Goal: Transaction & Acquisition: Subscribe to service/newsletter

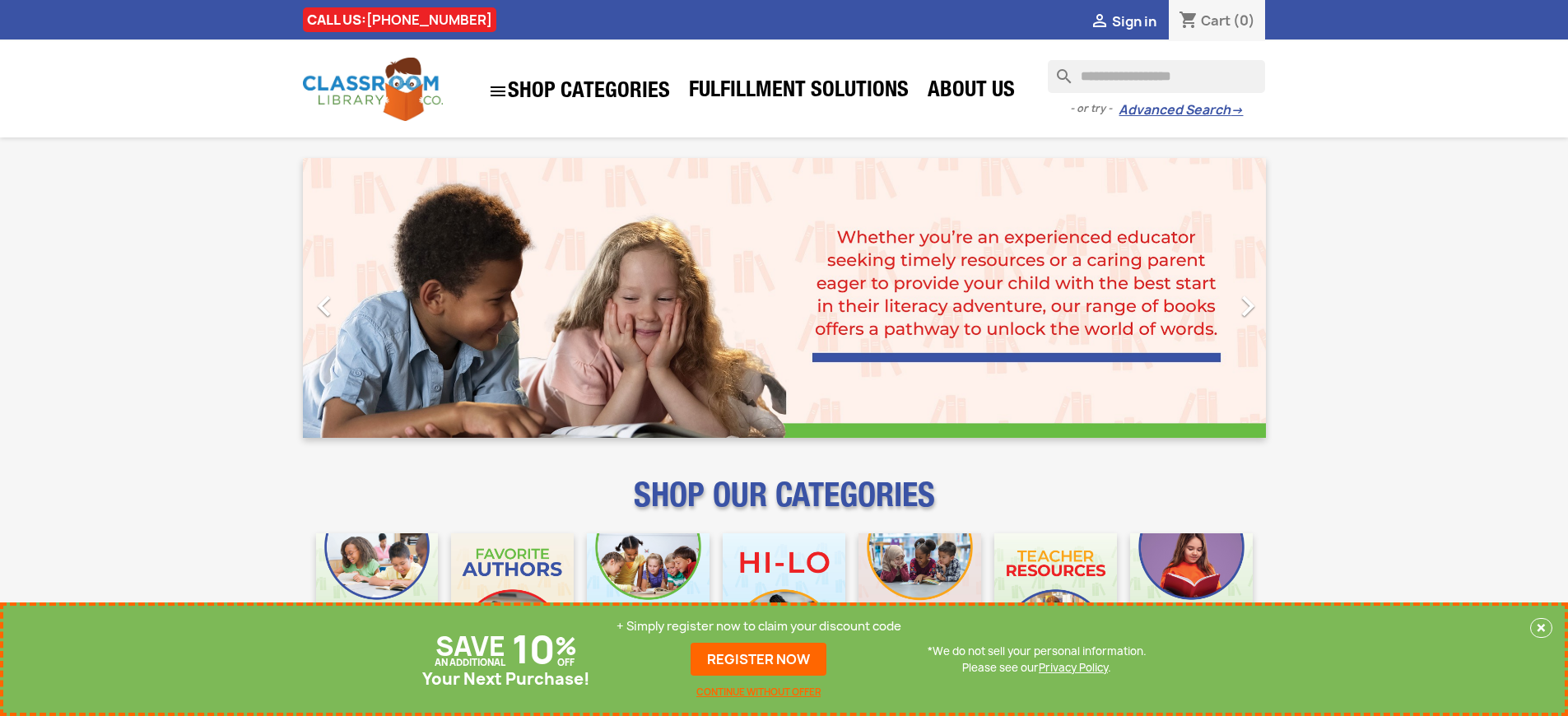
click at [759, 626] on p "+ Simply register now to claim your discount code" at bounding box center [758, 626] width 285 height 17
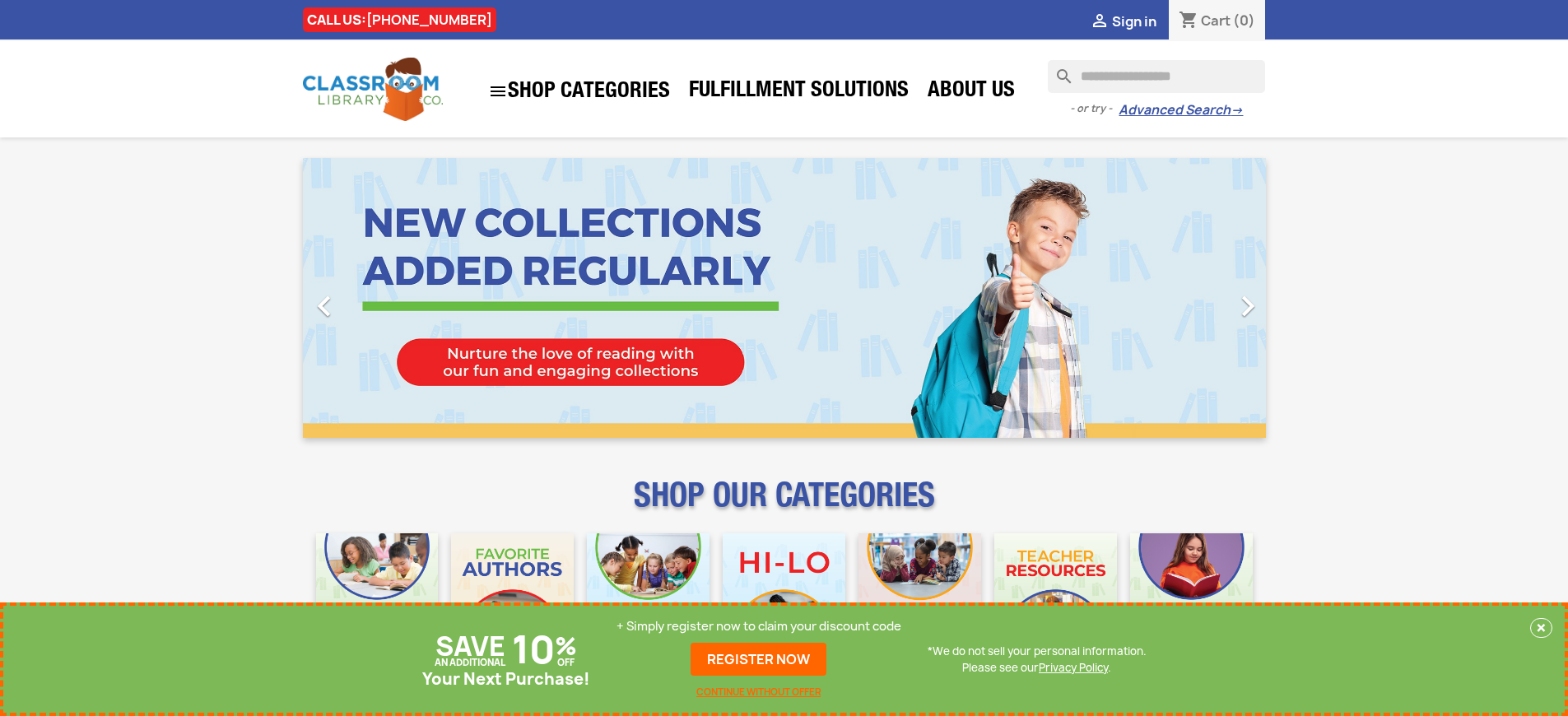
click at [759, 626] on p "+ Simply register now to claim your discount code" at bounding box center [758, 626] width 285 height 17
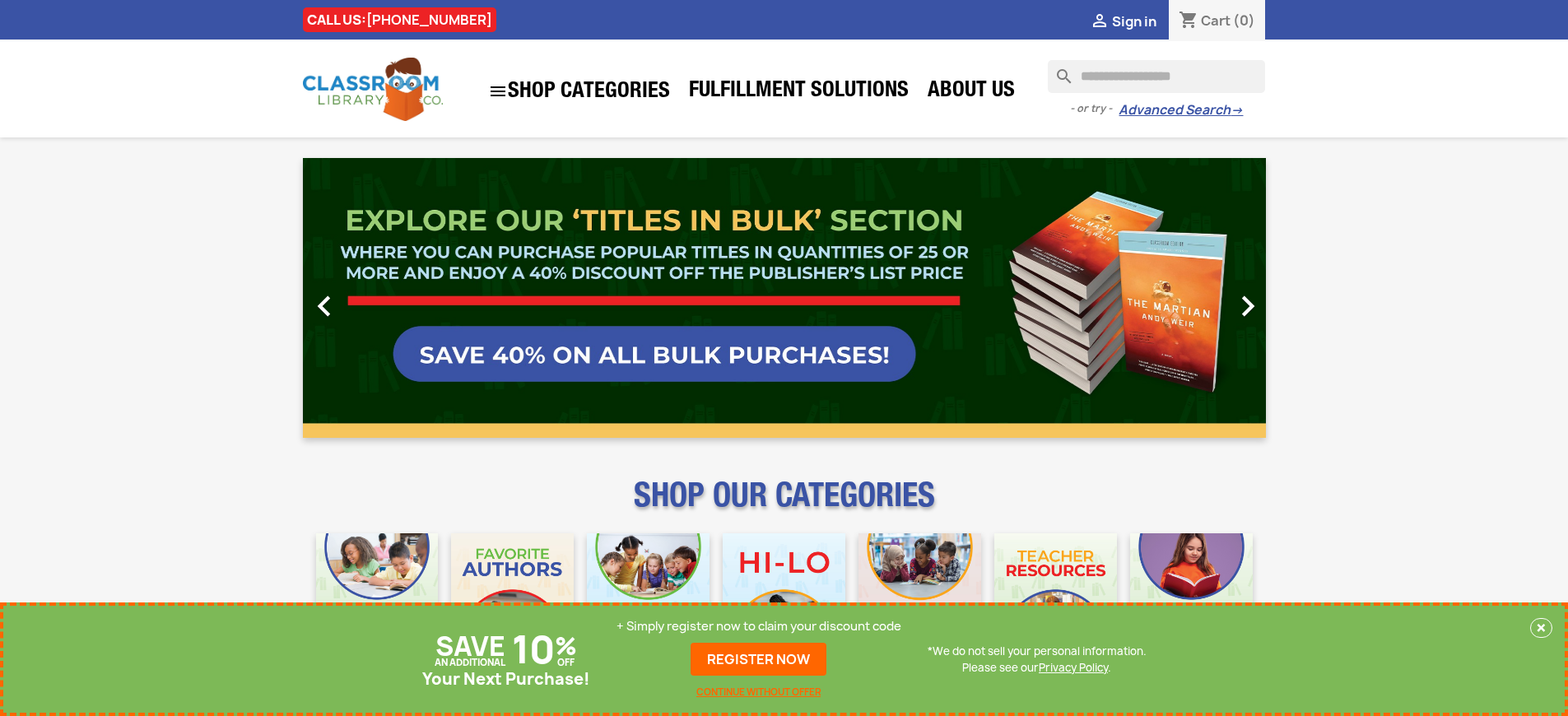
click at [759, 626] on p "+ Simply register now to claim your discount code" at bounding box center [758, 626] width 285 height 17
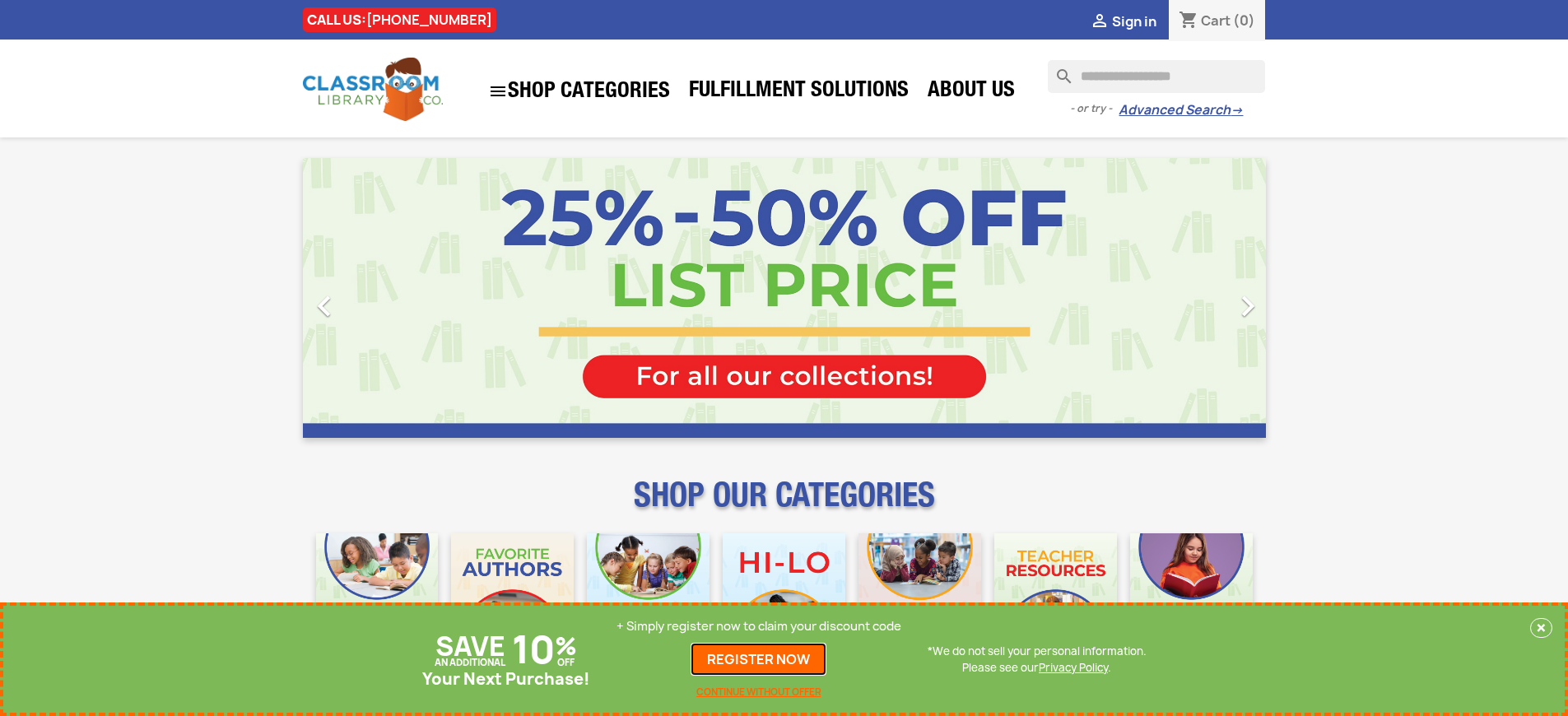
click at [759, 659] on link "REGISTER NOW" at bounding box center [758, 659] width 136 height 33
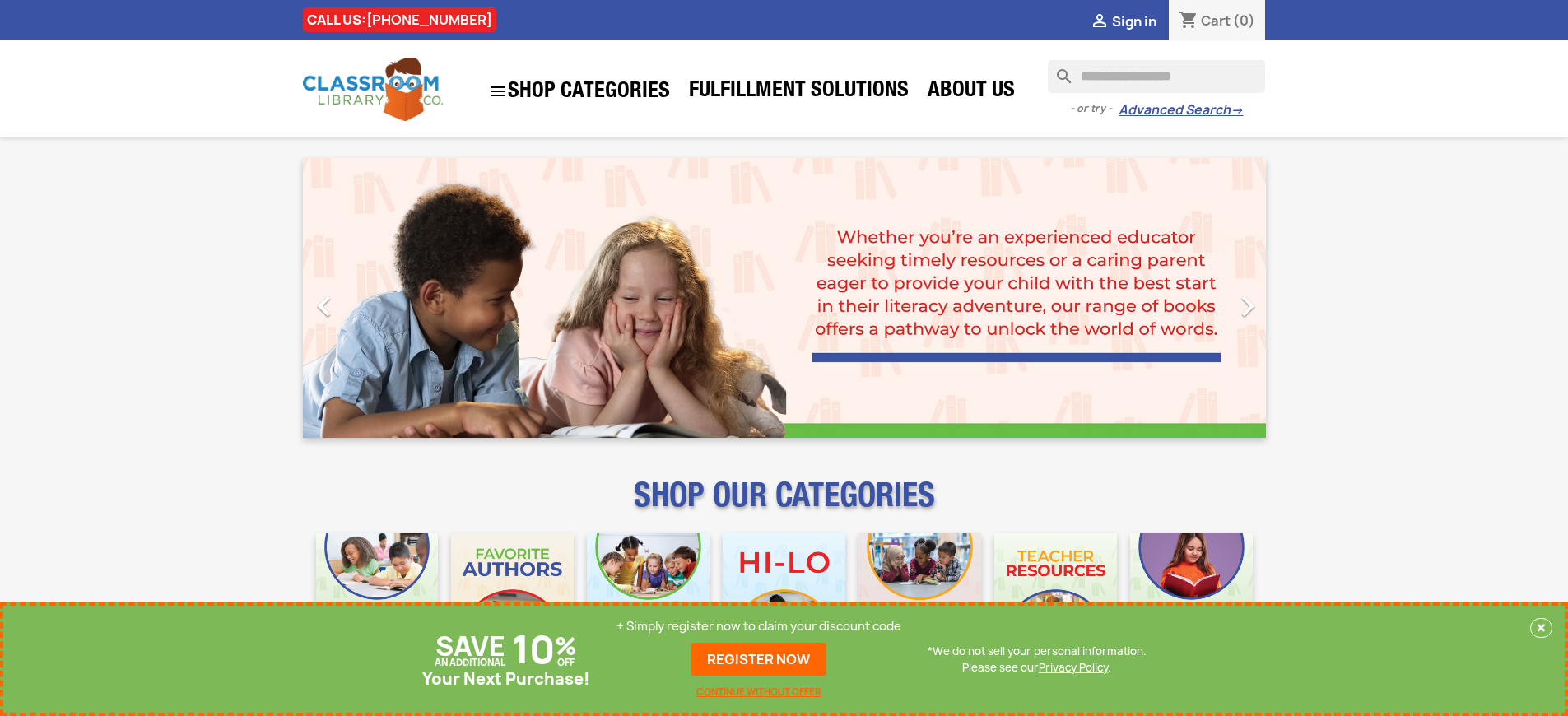
click at [759, 626] on p "+ Simply register now to claim your discount code" at bounding box center [758, 626] width 285 height 17
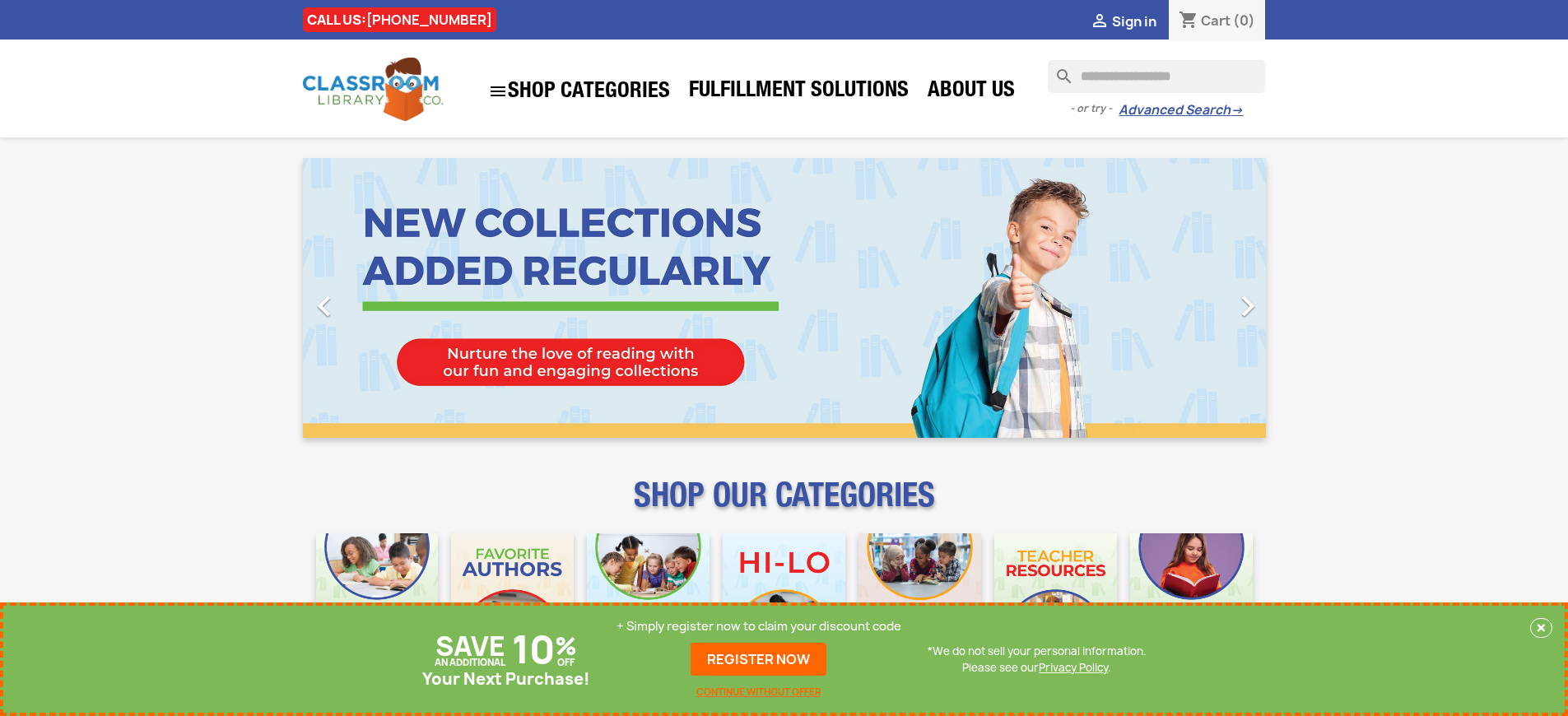
click at [759, 626] on p "+ Simply register now to claim your discount code" at bounding box center [758, 626] width 285 height 17
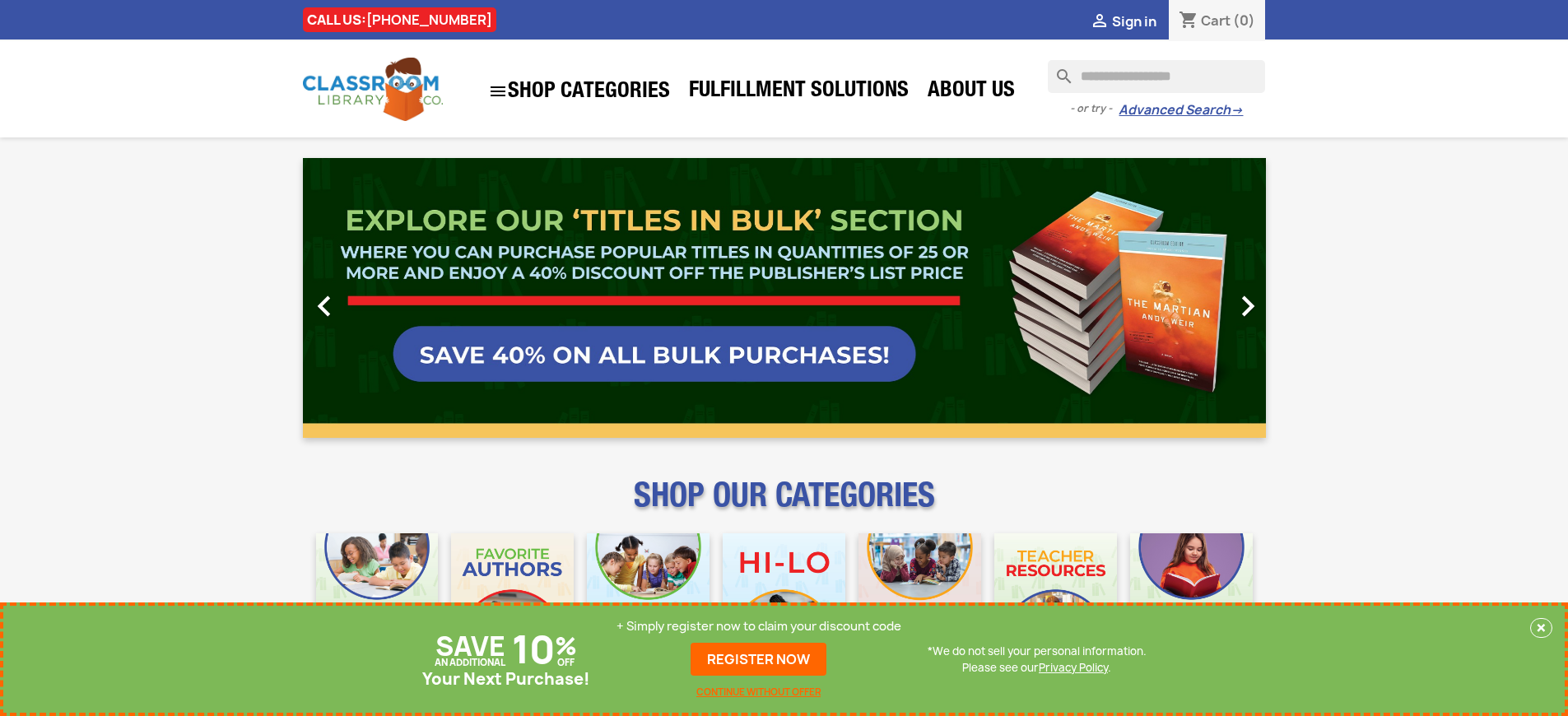
click at [759, 626] on p "+ Simply register now to claim your discount code" at bounding box center [758, 626] width 285 height 17
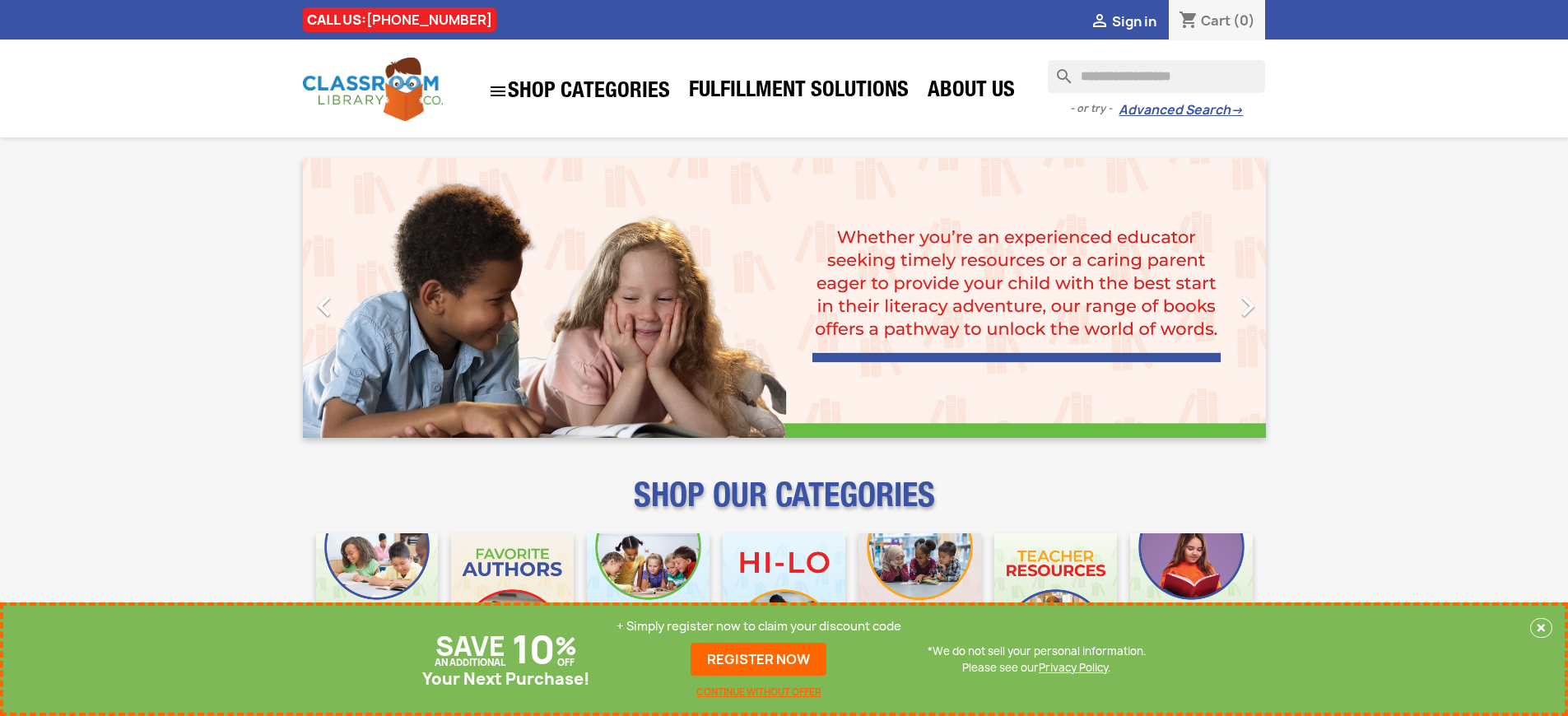
click at [759, 626] on p "+ Simply register now to claim your discount code" at bounding box center [758, 626] width 285 height 17
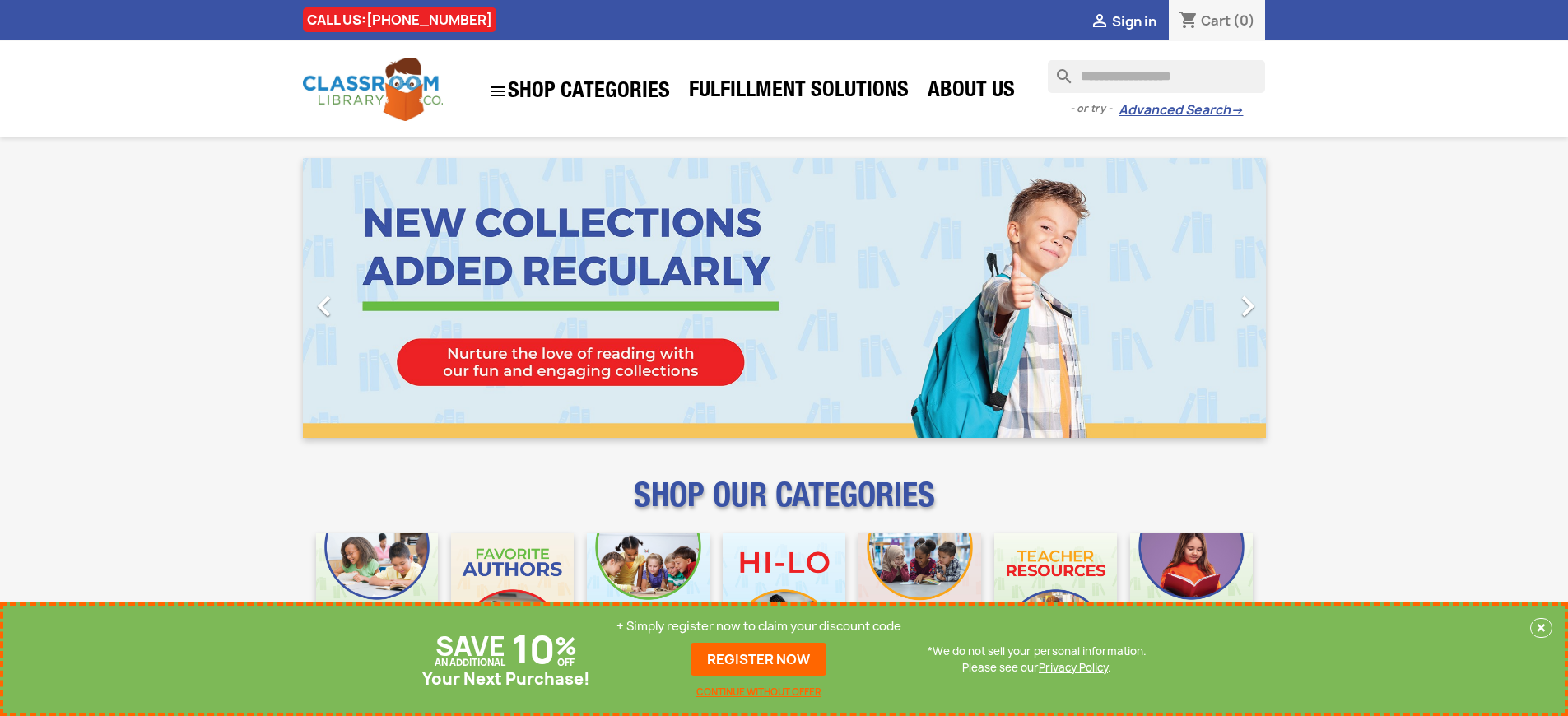
click at [759, 626] on p "+ Simply register now to claim your discount code" at bounding box center [758, 626] width 285 height 17
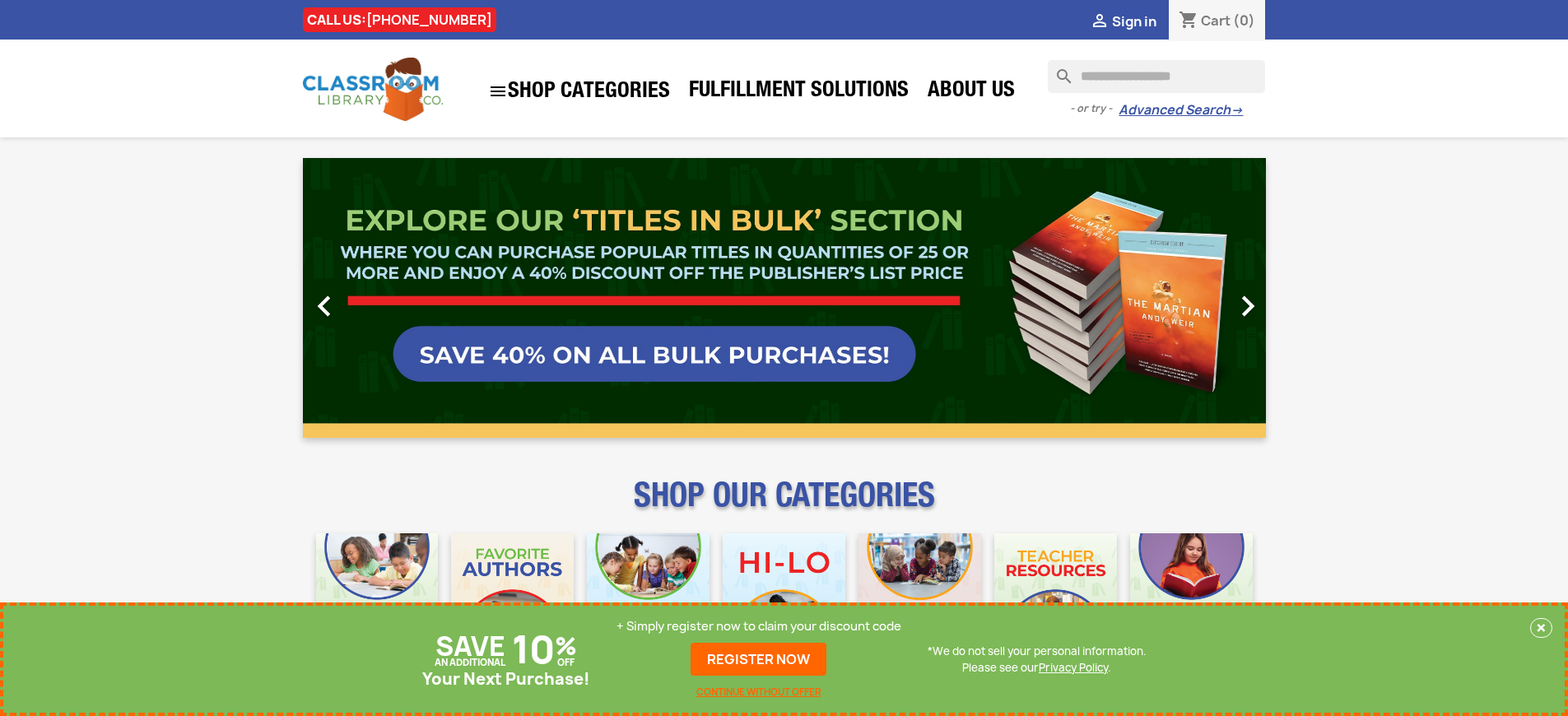
click at [759, 659] on link "REGISTER NOW" at bounding box center [758, 659] width 136 height 33
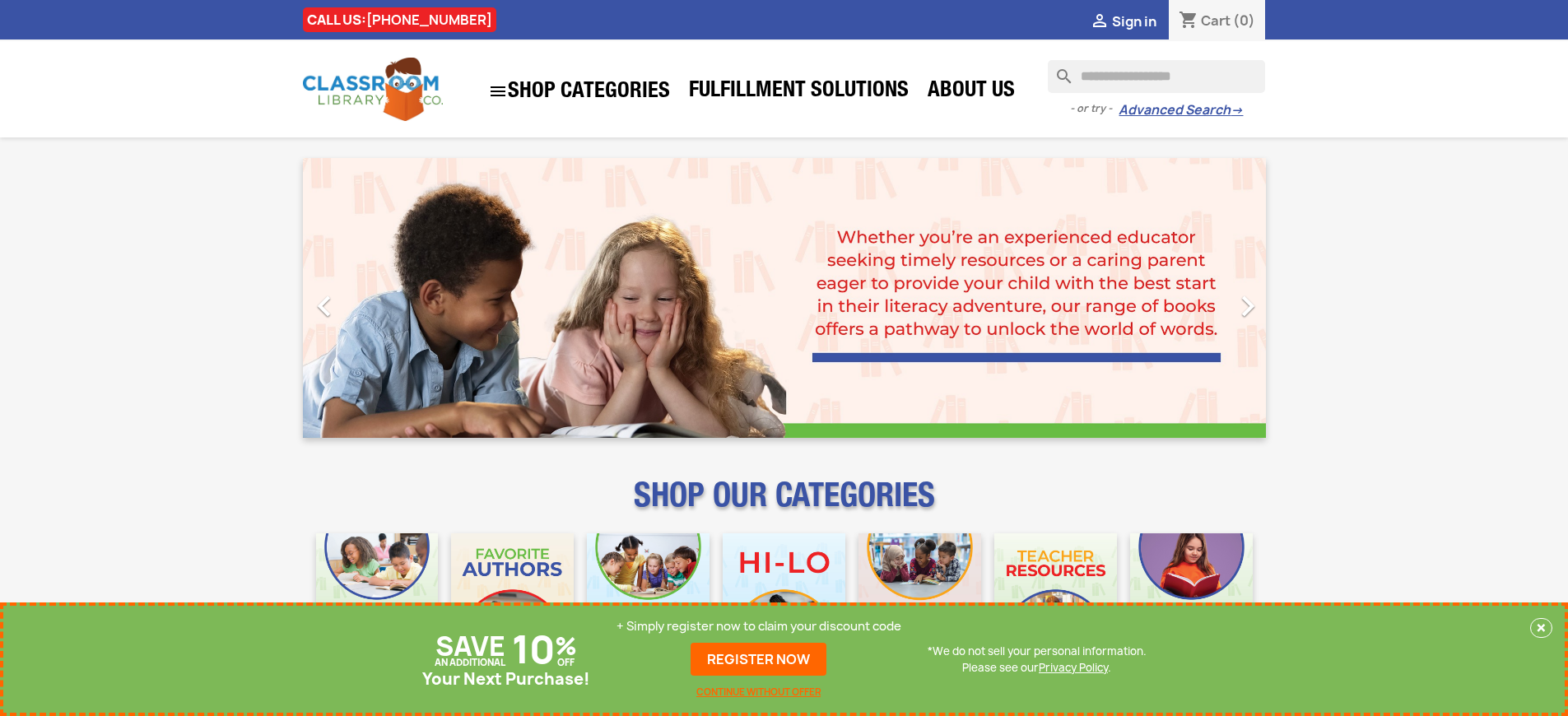
click at [759, 626] on p "+ Simply register now to claim your discount code" at bounding box center [758, 626] width 285 height 17
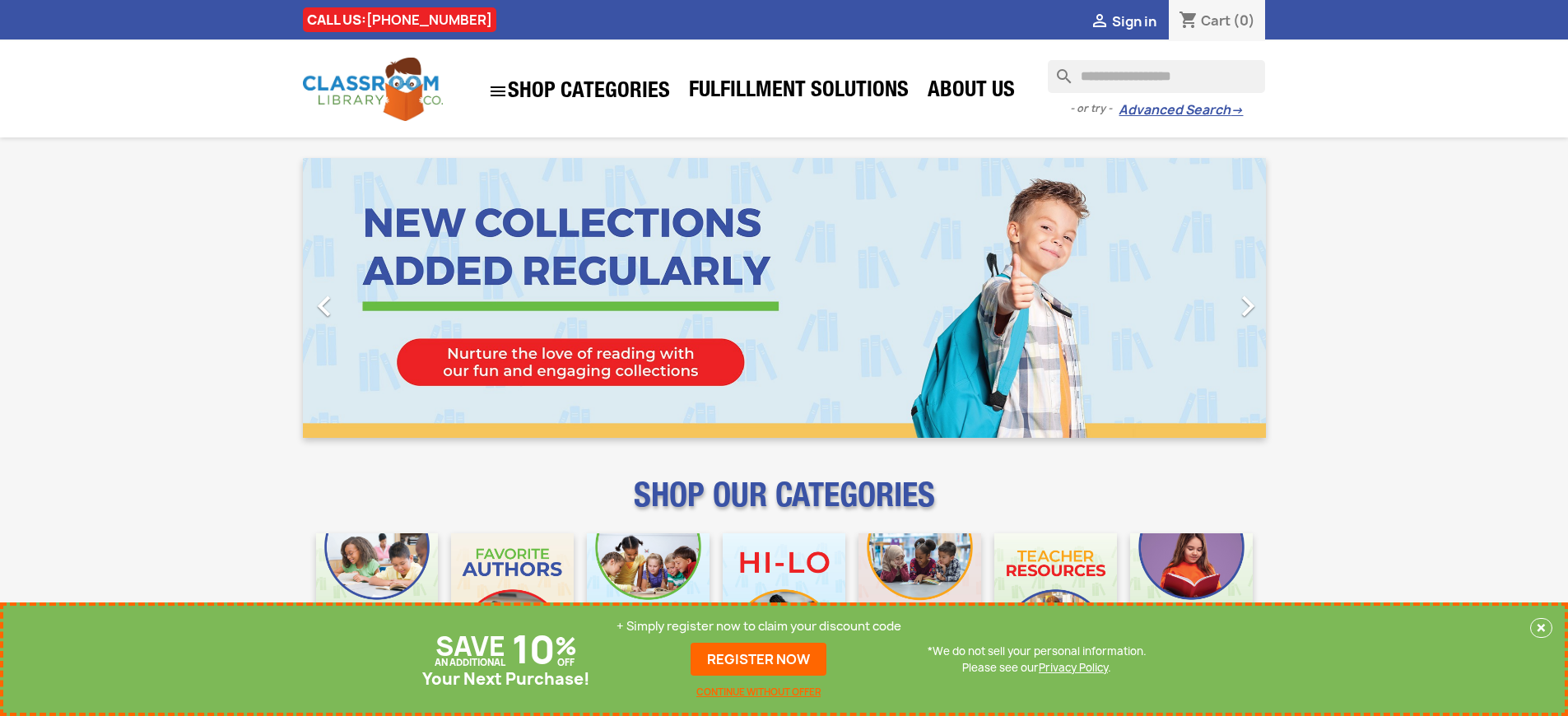
click at [759, 626] on p "+ Simply register now to claim your discount code" at bounding box center [758, 626] width 285 height 17
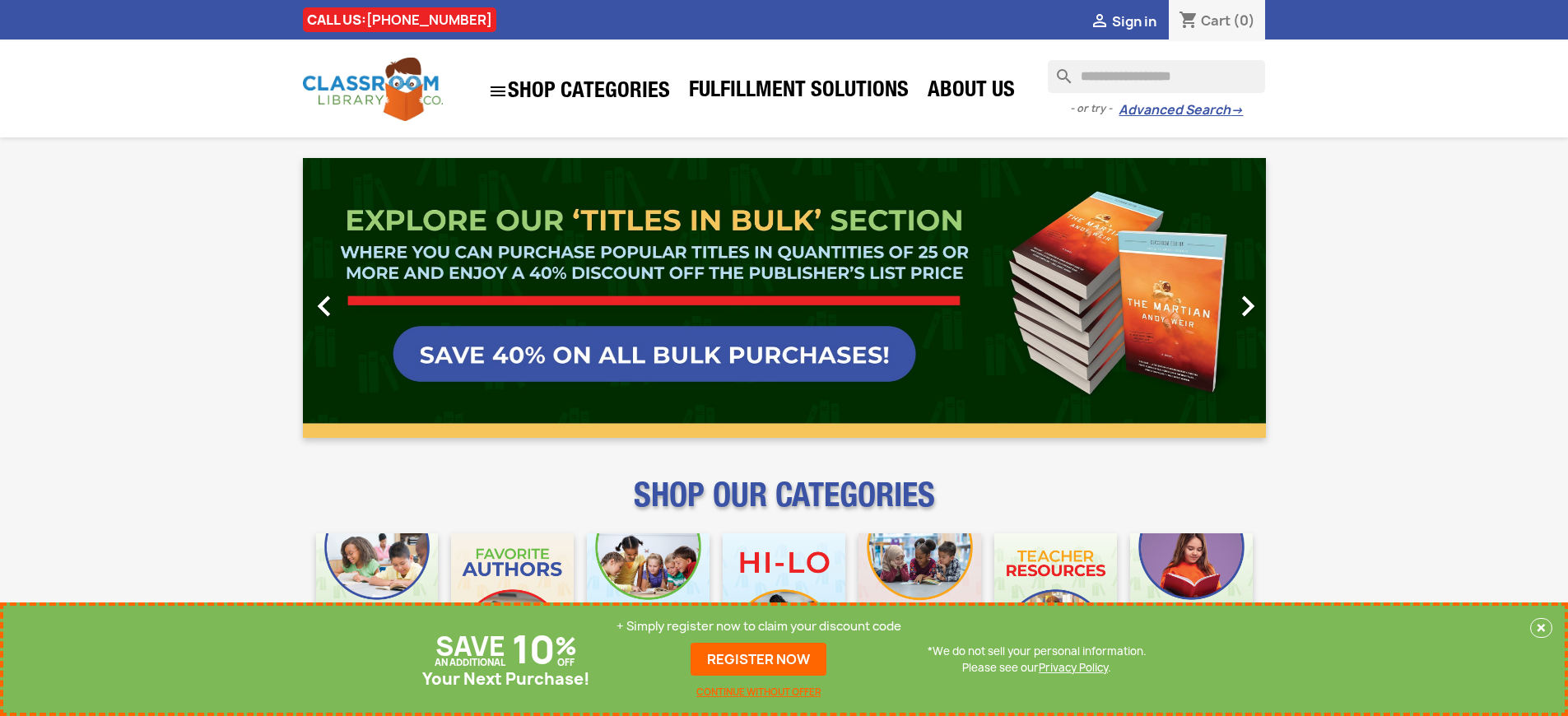
click at [759, 626] on p "+ Simply register now to claim your discount code" at bounding box center [758, 626] width 285 height 17
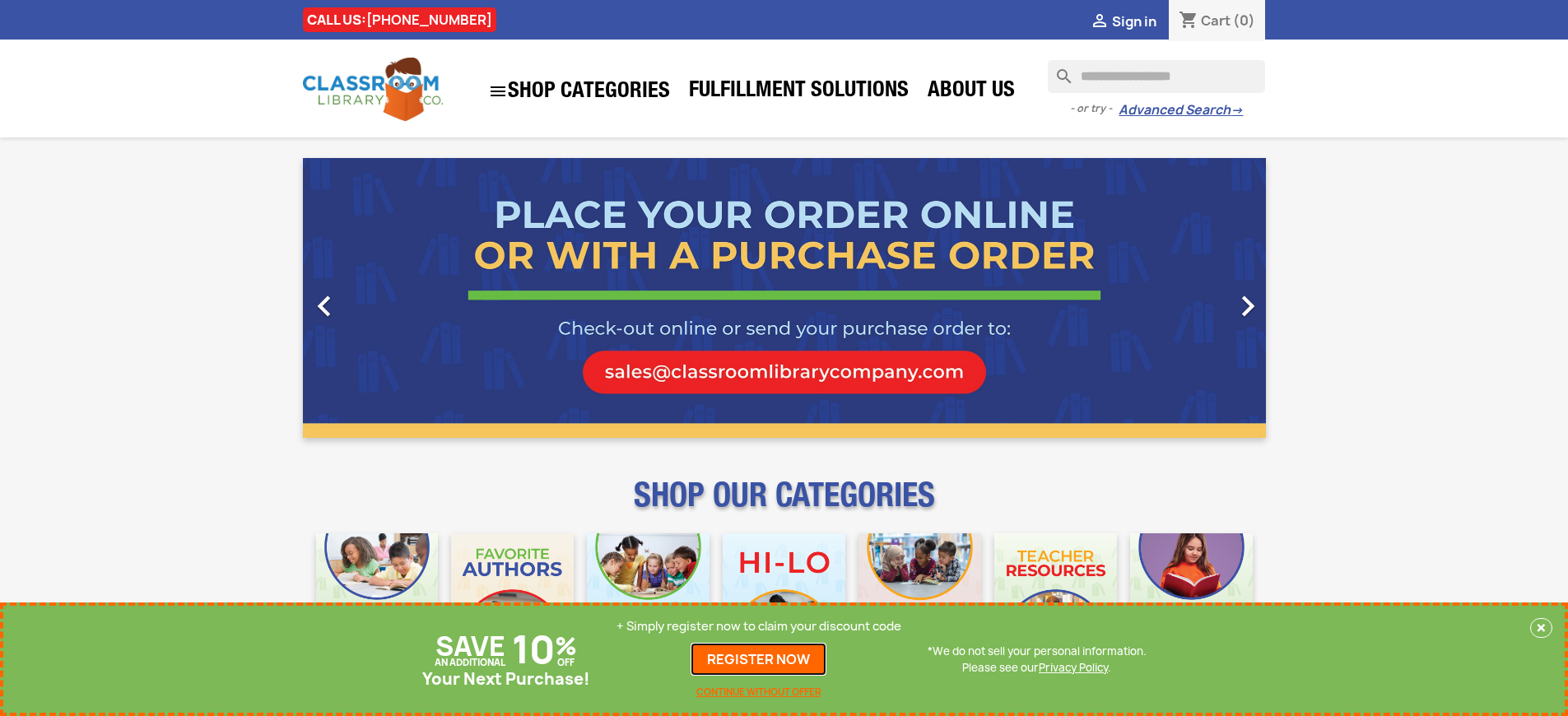
click at [759, 659] on link "REGISTER NOW" at bounding box center [758, 659] width 136 height 33
